Goal: Transaction & Acquisition: Purchase product/service

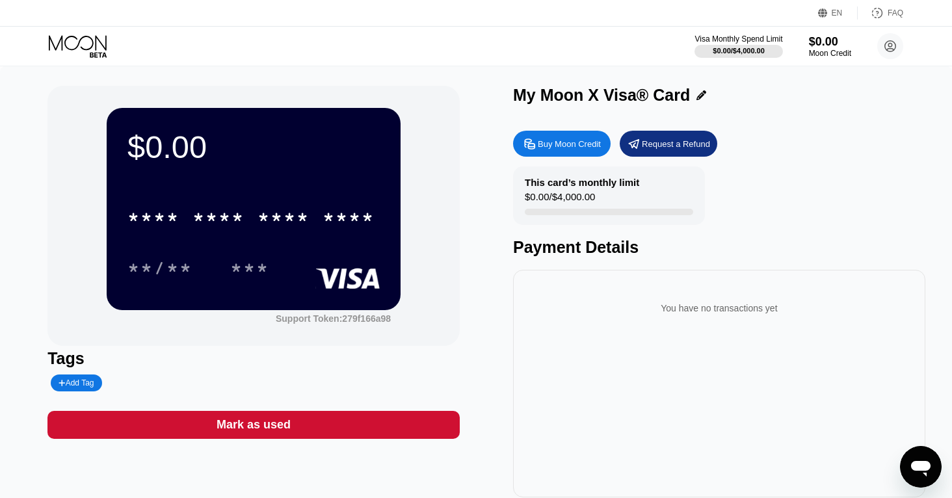
click at [568, 139] on div "Buy Moon Credit" at bounding box center [569, 144] width 63 height 11
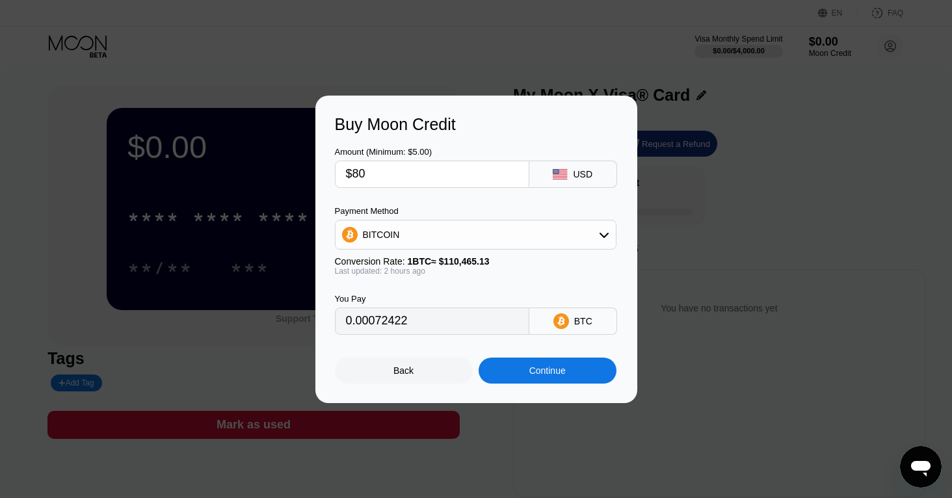
type input "0.00072346"
click at [529, 374] on div "Continue" at bounding box center [548, 371] width 138 height 26
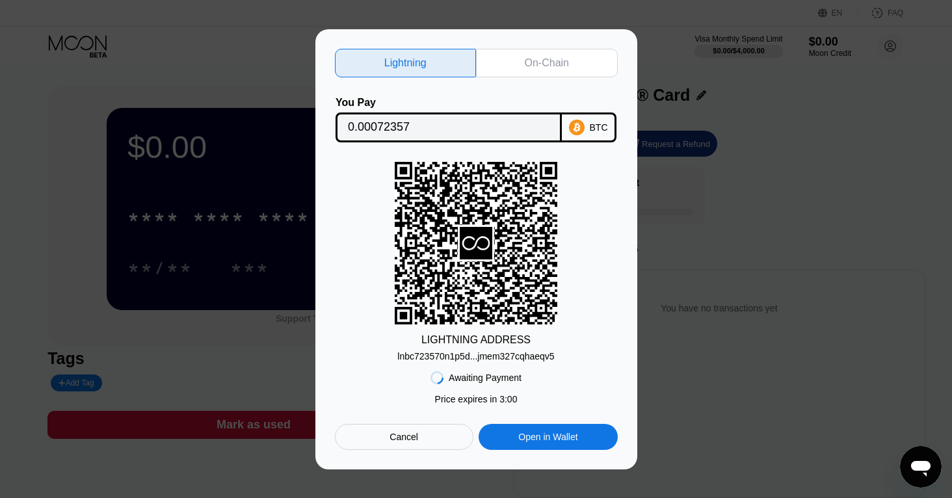
click at [540, 61] on div "On-Chain" at bounding box center [547, 63] width 44 height 13
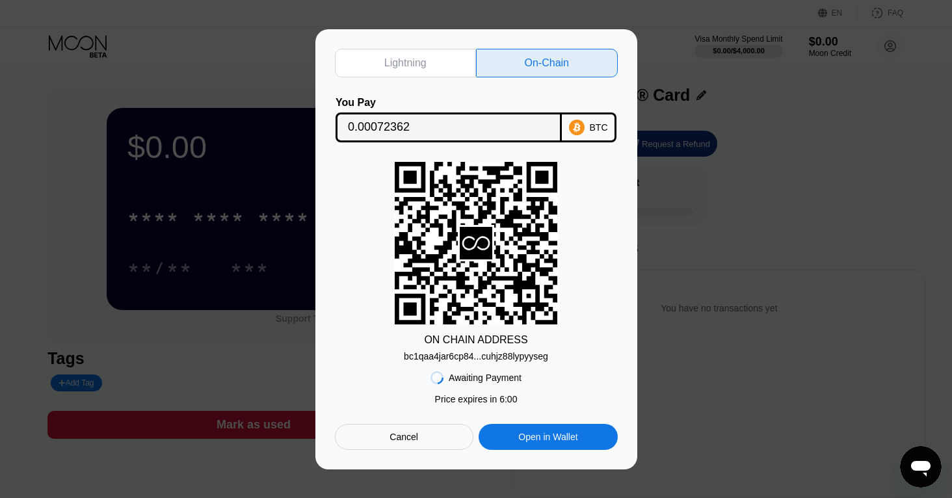
click at [535, 355] on div "bc1qaa4jar6cp84...cuhjz88lypyyseg" at bounding box center [476, 356] width 144 height 10
click at [365, 128] on input "0.00072362" at bounding box center [449, 128] width 202 height 26
click at [628, 252] on div "Lightning On-Chain You Pay 0.00072362 BTC ON CHAIN ADDRESS bc1qaa4jar6cp84...cu…" at bounding box center [477, 249] width 322 height 440
click at [558, 235] on div "ON CHAIN ADDRESS bc1qaa4jar6cp84...cuhjz88lypyyseg" at bounding box center [476, 262] width 283 height 200
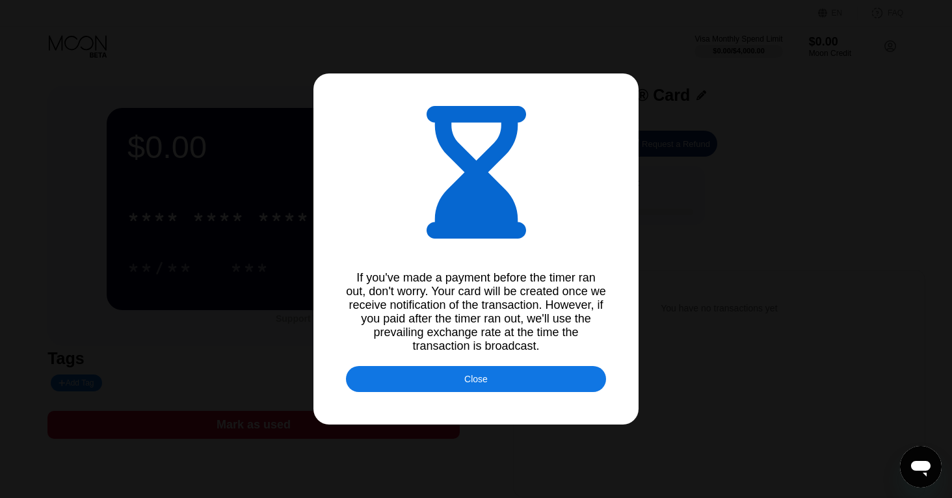
type input "0.00072321"
click at [536, 381] on div "Close" at bounding box center [476, 379] width 260 height 26
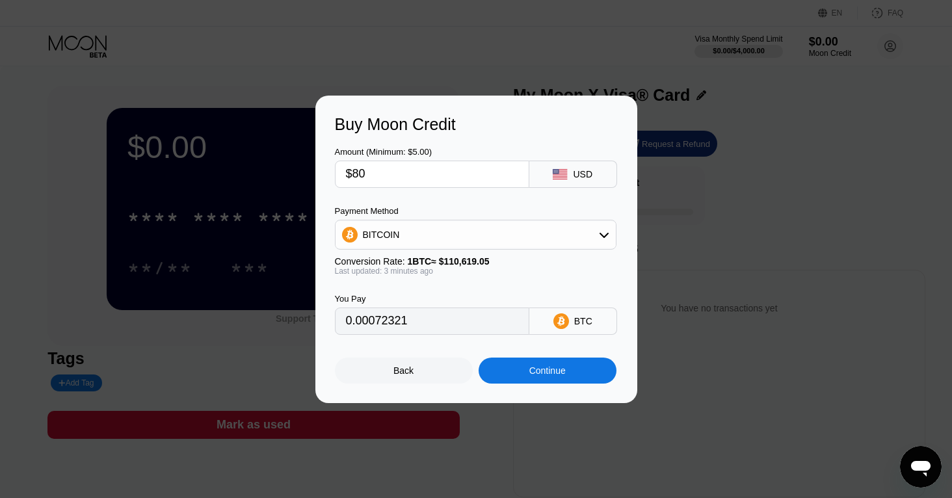
click at [403, 364] on div "Back" at bounding box center [404, 371] width 138 height 26
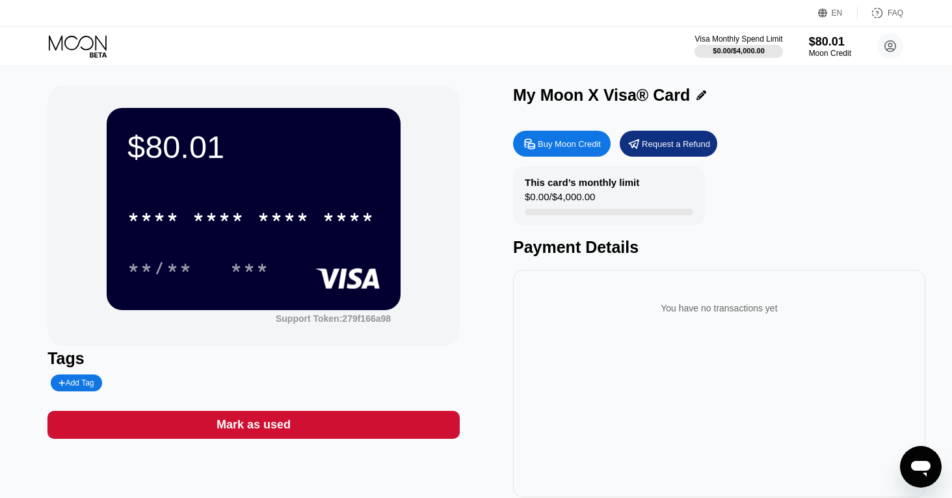
click at [789, 215] on div "This card’s monthly limit $0.00 / $4,000.00 Payment Details" at bounding box center [719, 212] width 412 height 90
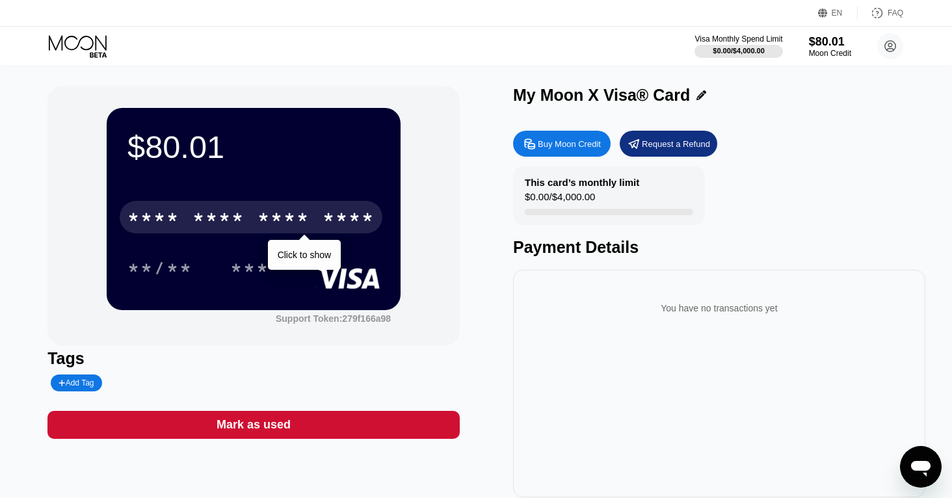
click at [227, 211] on div "* * * *" at bounding box center [219, 219] width 52 height 21
click at [232, 216] on div "* * * *" at bounding box center [219, 219] width 52 height 21
click at [185, 209] on div "4513 6500 2378 3511" at bounding box center [251, 217] width 263 height 33
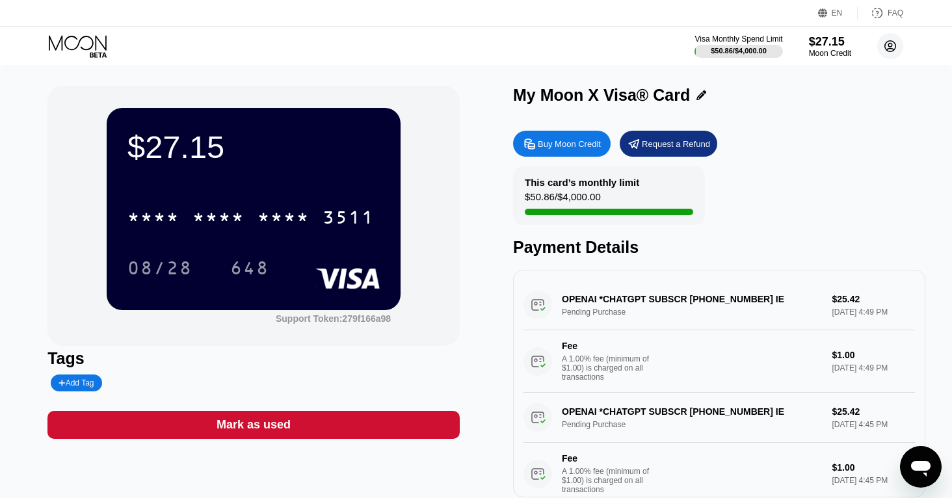
click at [899, 49] on circle at bounding box center [891, 46] width 26 height 26
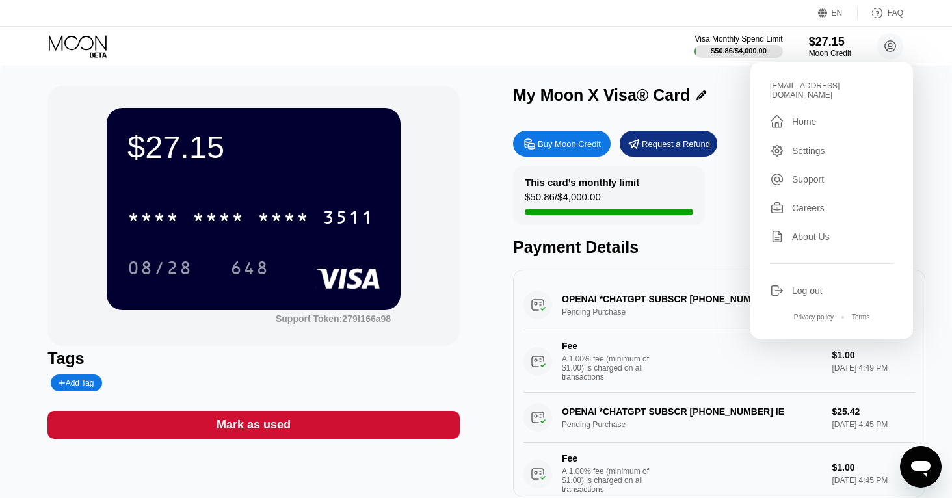
click at [799, 286] on div "Log out" at bounding box center [807, 291] width 31 height 10
